Goal: Find specific page/section: Find specific page/section

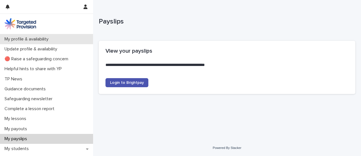
click at [41, 38] on p "My profile & availability" at bounding box center [27, 38] width 51 height 5
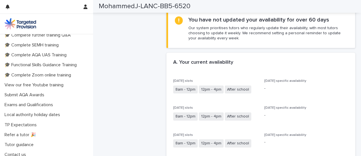
scroll to position [167, 0]
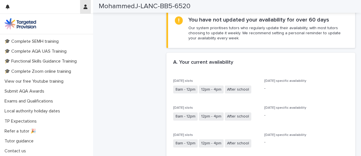
click at [85, 6] on icon "button" at bounding box center [86, 7] width 4 height 5
click at [8, 6] on div at bounding box center [180, 78] width 361 height 156
click at [8, 6] on icon "button" at bounding box center [8, 7] width 4 height 5
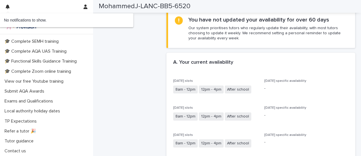
click at [174, 6] on h2 "MohammedJ-LANC-BB5-6520" at bounding box center [145, 6] width 92 height 8
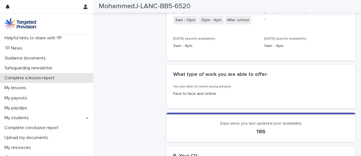
scroll to position [30, 0]
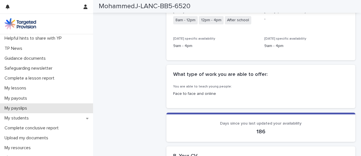
click at [35, 108] on div "My payslips" at bounding box center [46, 108] width 93 height 10
